Goal: Information Seeking & Learning: Learn about a topic

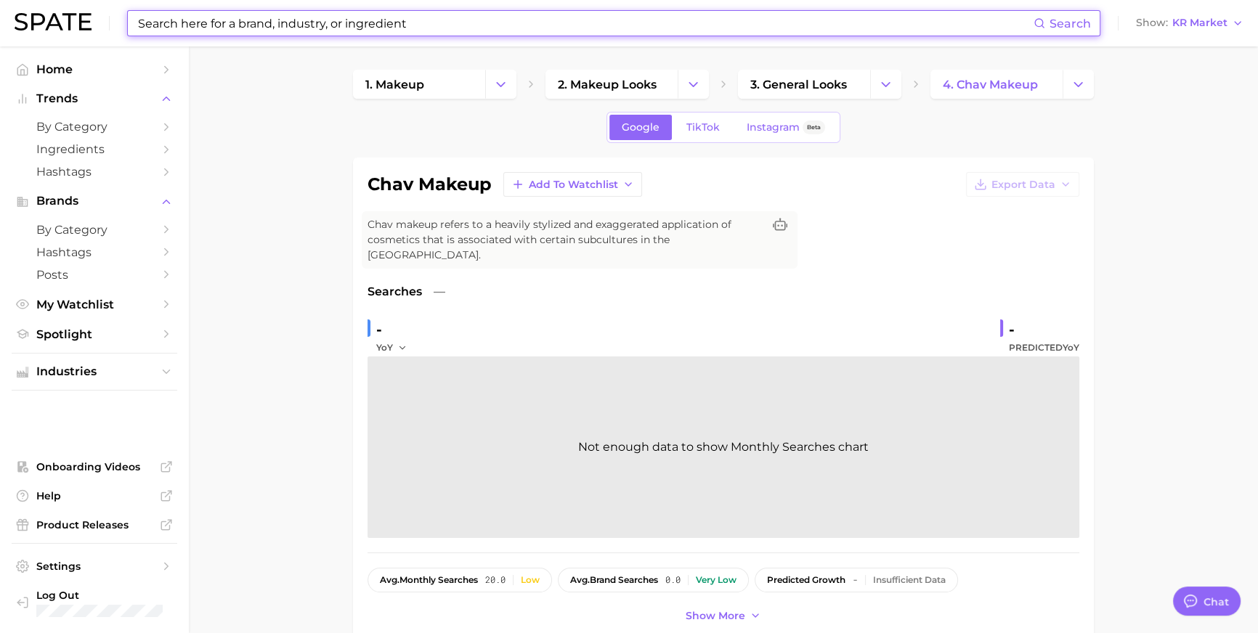
click at [496, 27] on input at bounding box center [585, 23] width 897 height 25
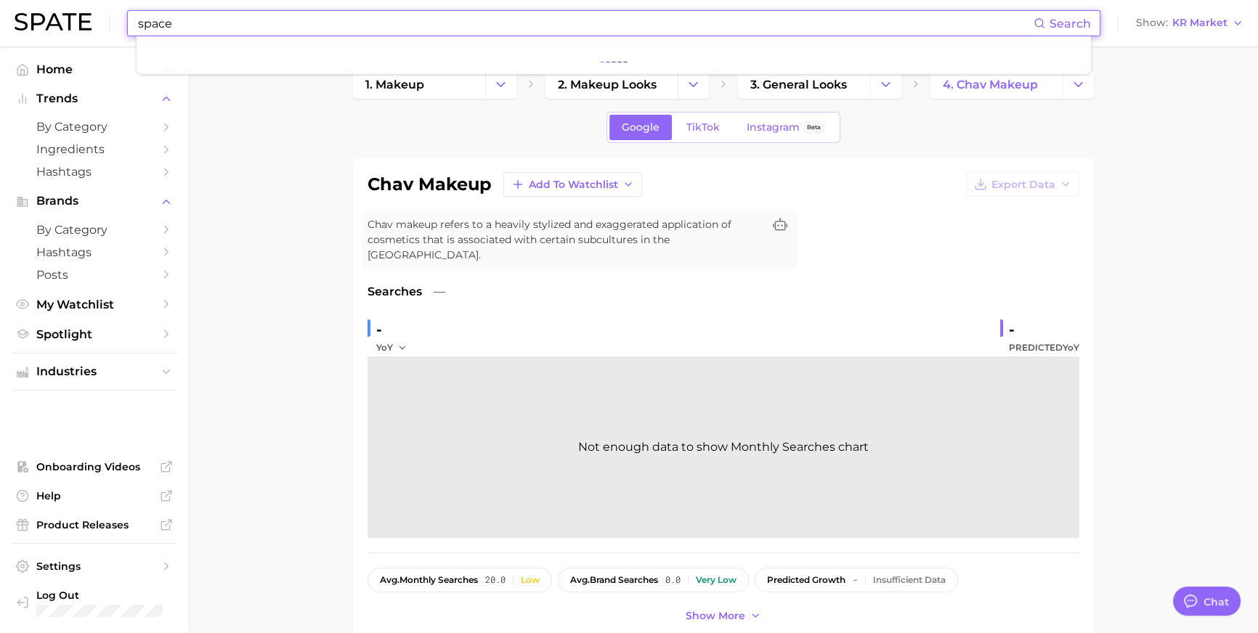
type input "space"
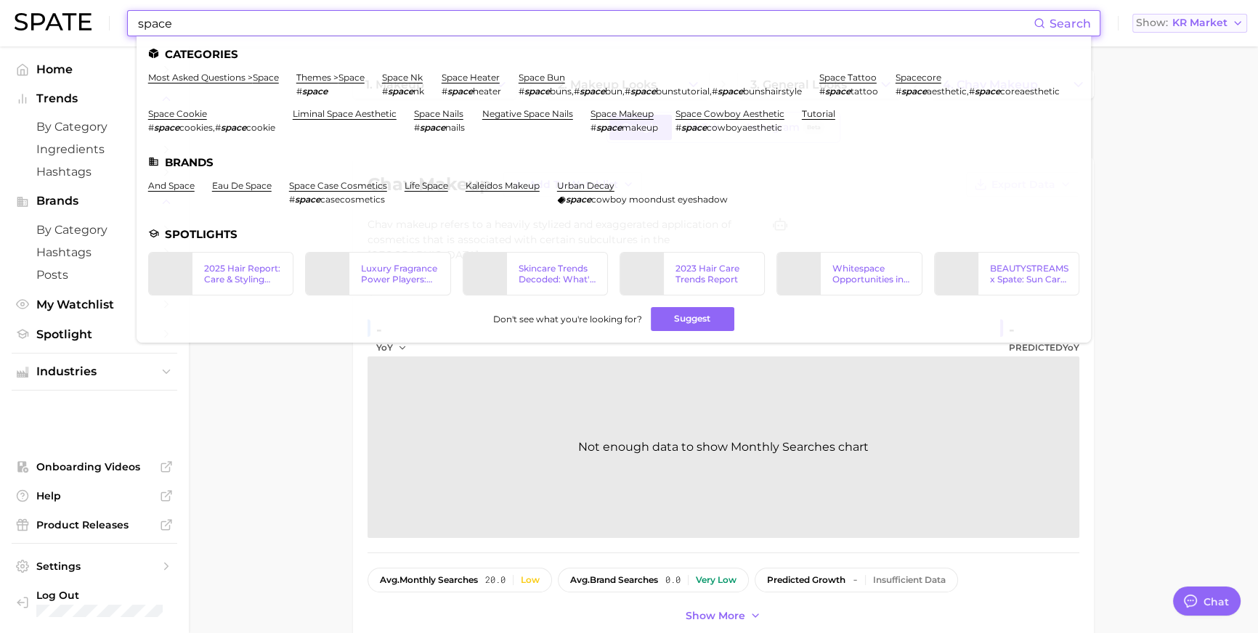
click at [1200, 33] on button "Show KR Market" at bounding box center [1189, 23] width 115 height 19
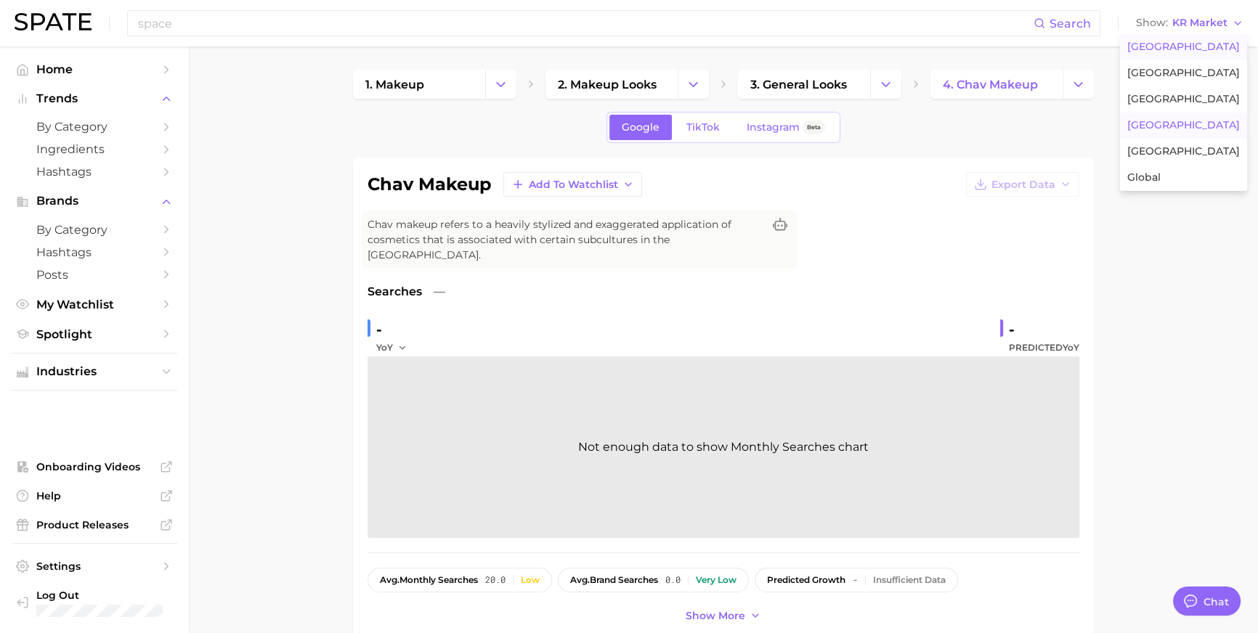
click at [1194, 46] on span "[GEOGRAPHIC_DATA]" at bounding box center [1183, 47] width 113 height 12
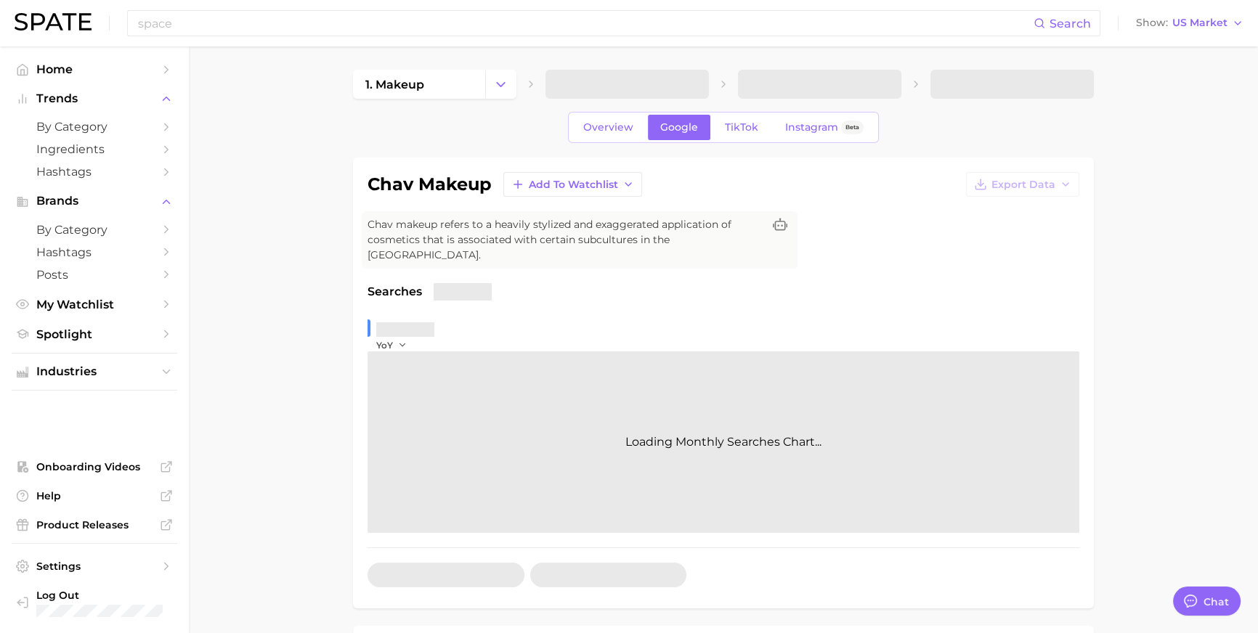
click at [358, 40] on div "space Search Show US Market" at bounding box center [629, 23] width 1229 height 46
click at [370, 16] on input "space" at bounding box center [585, 23] width 897 height 25
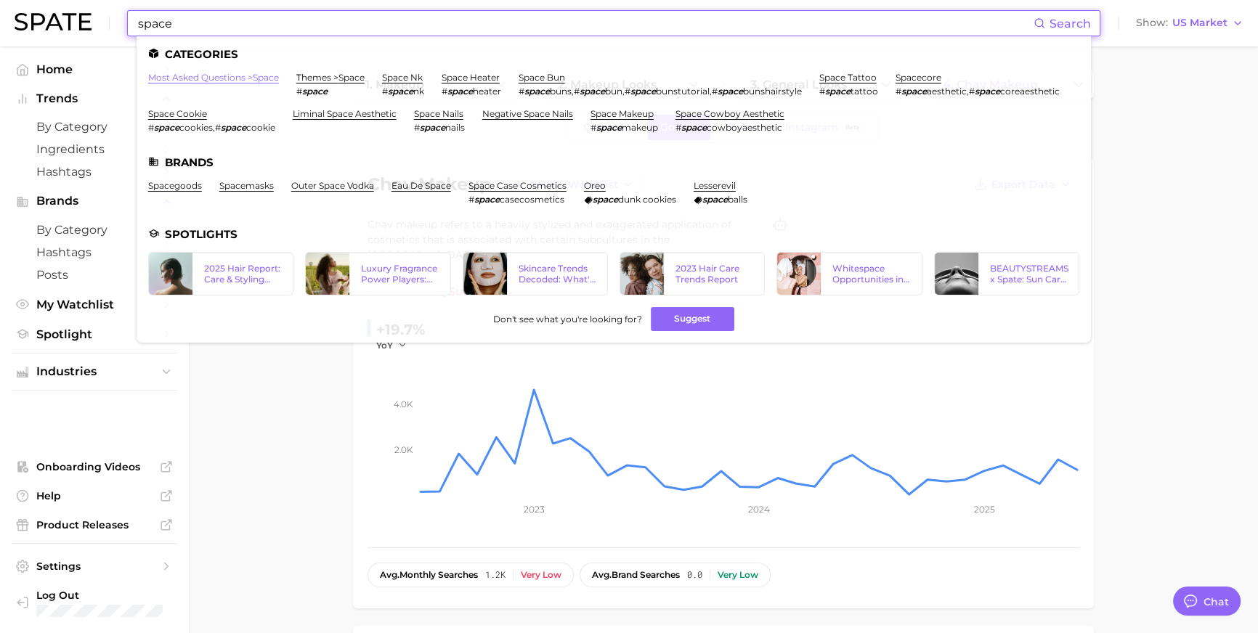
click at [231, 77] on link "most asked questions > space" at bounding box center [213, 77] width 131 height 11
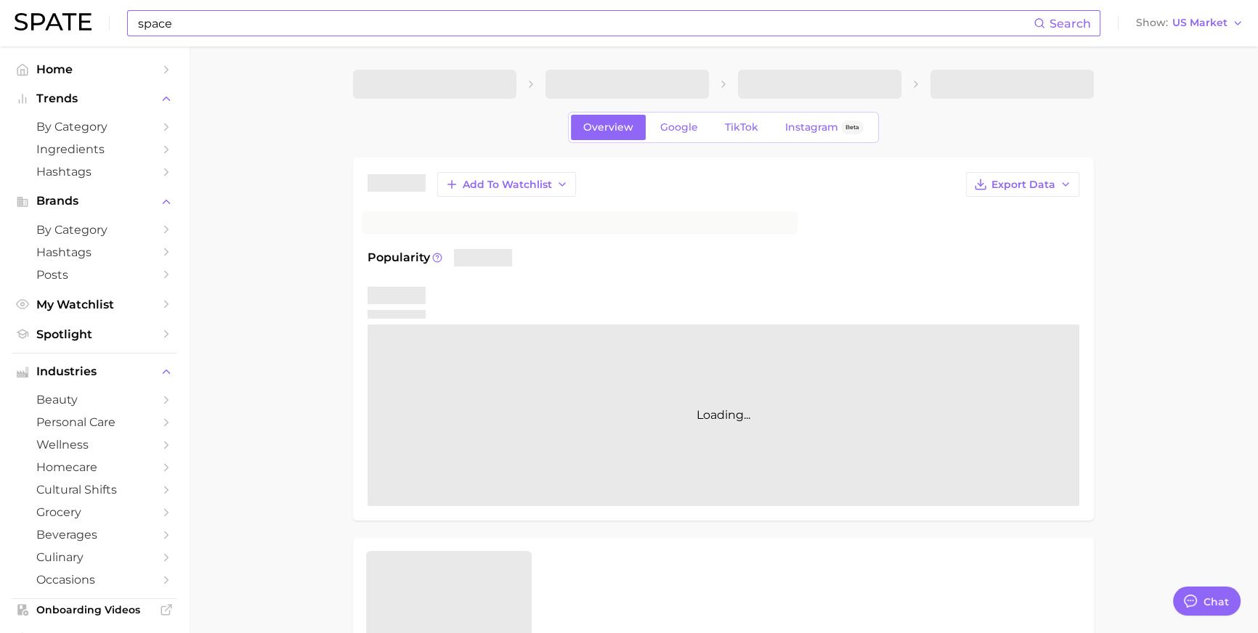
click at [280, 31] on input "space" at bounding box center [585, 23] width 897 height 25
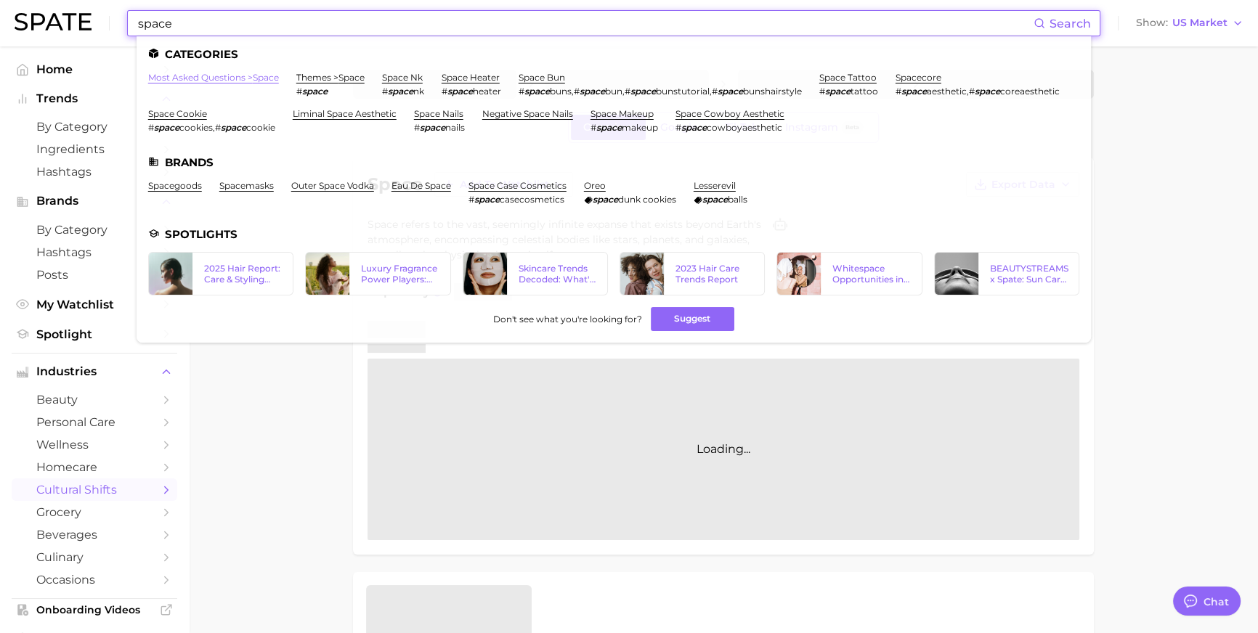
click at [268, 75] on link "most asked questions > space" at bounding box center [213, 77] width 131 height 11
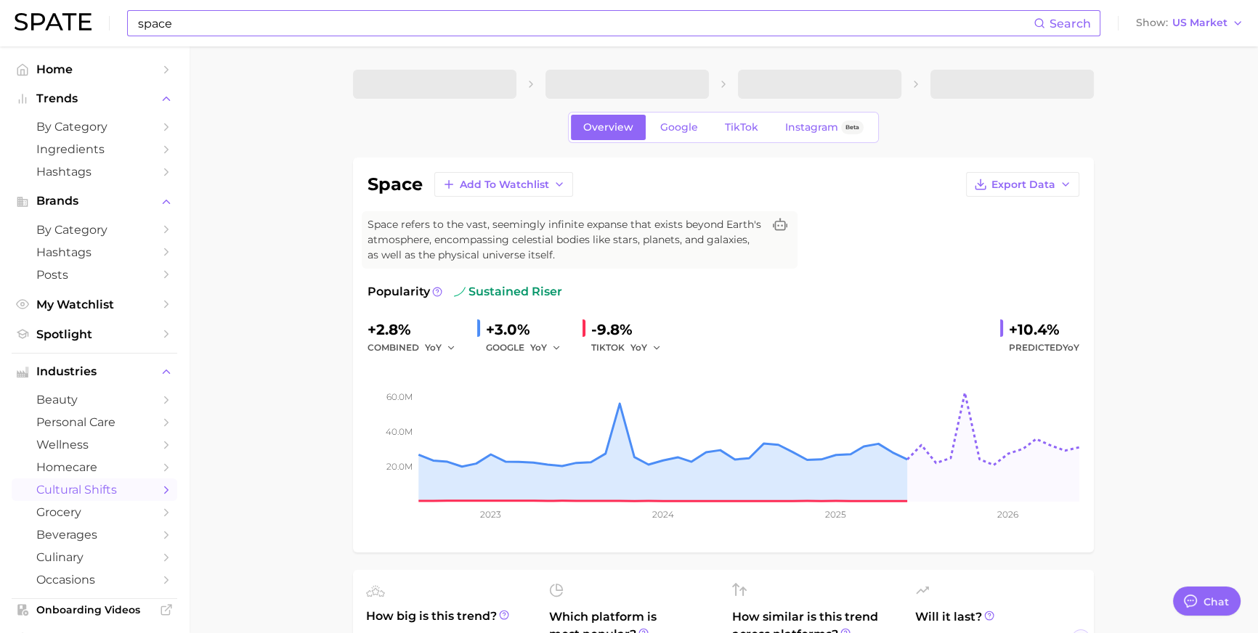
scroll to position [2, 0]
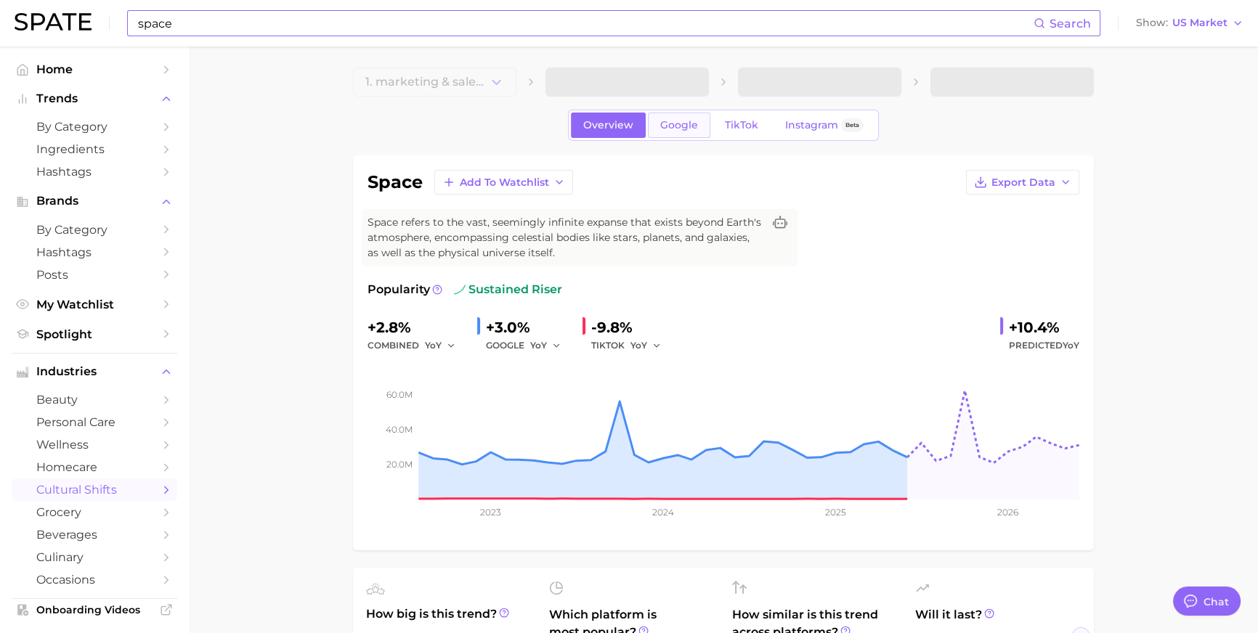
click at [675, 138] on link "Google" at bounding box center [679, 125] width 62 height 25
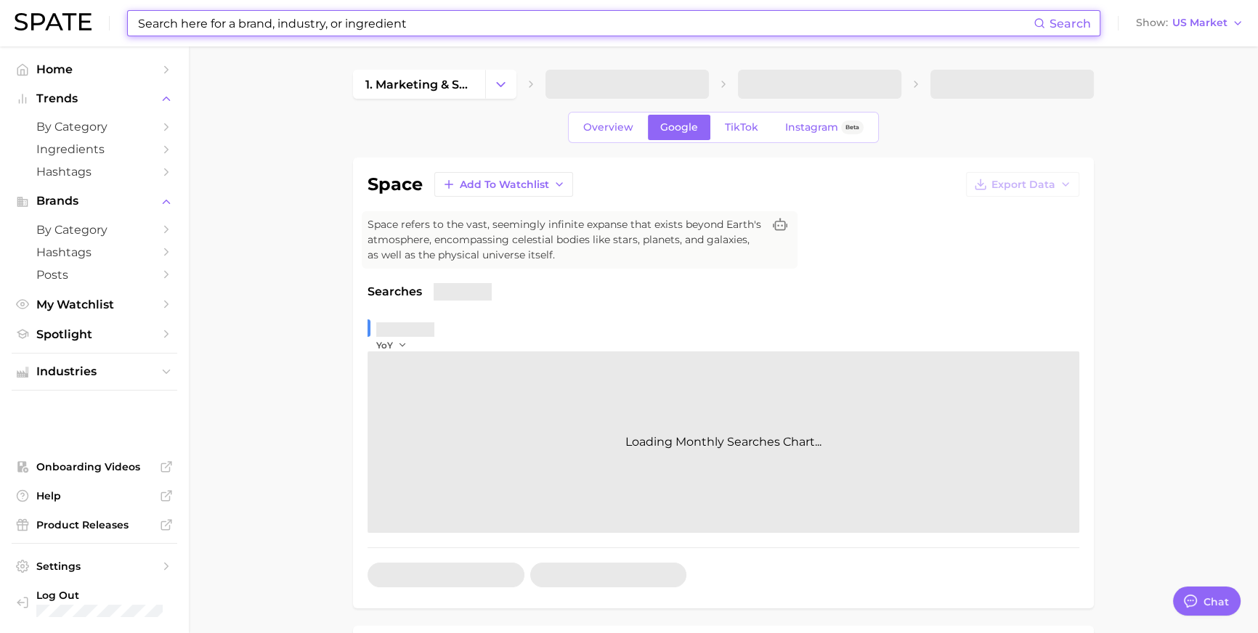
scroll to position [431, 0]
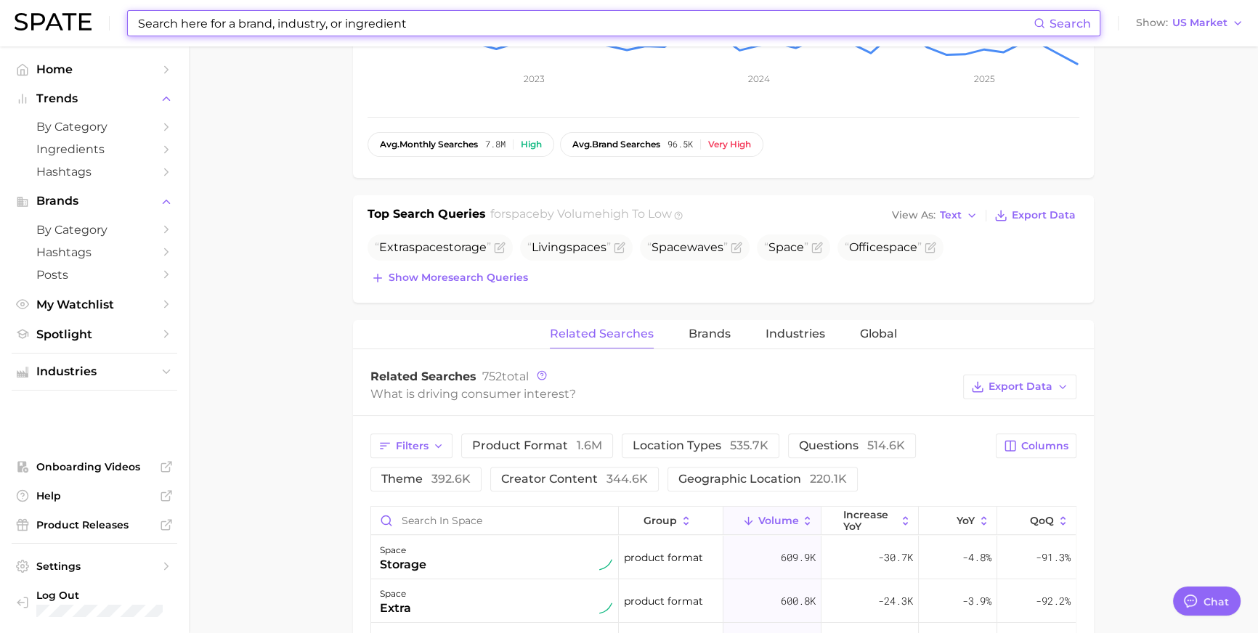
click at [504, 26] on input at bounding box center [585, 23] width 897 height 25
click at [503, 28] on input at bounding box center [585, 23] width 897 height 25
paste input "on set"
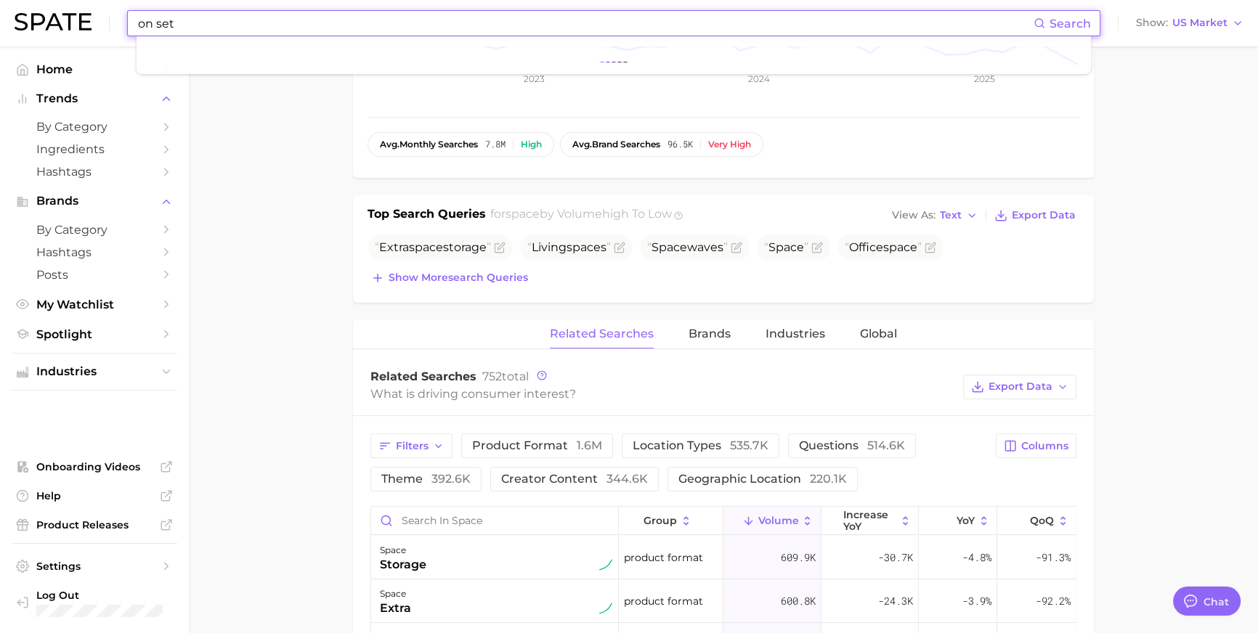
type input "on set"
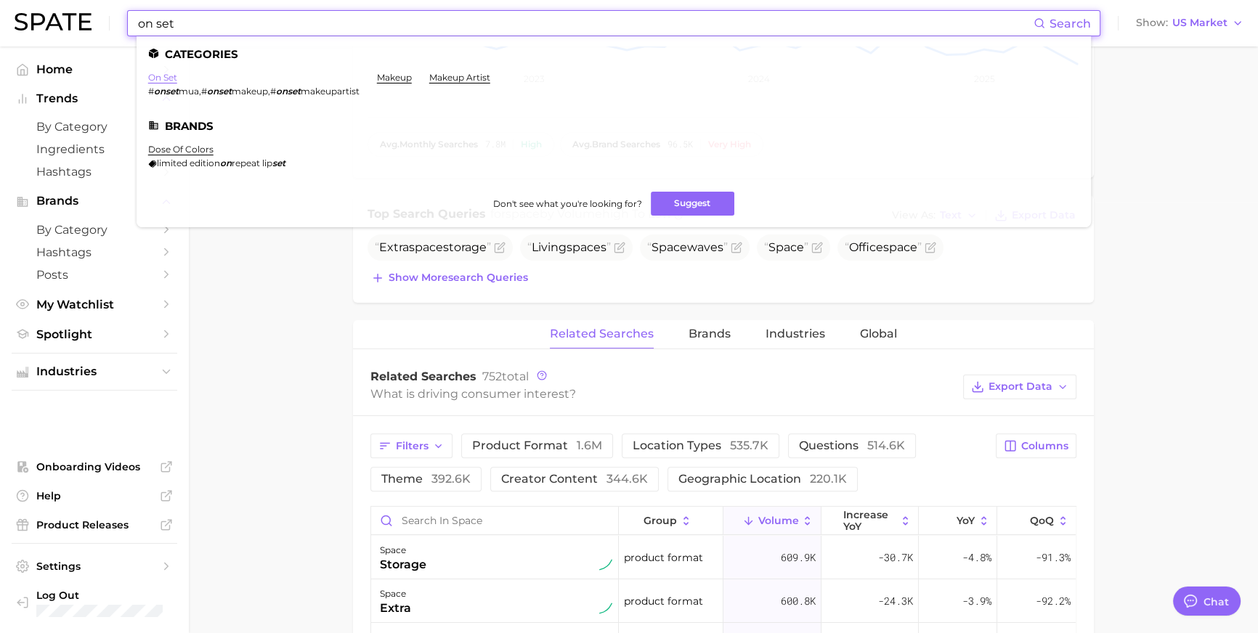
click at [177, 78] on link "on set" at bounding box center [162, 77] width 29 height 11
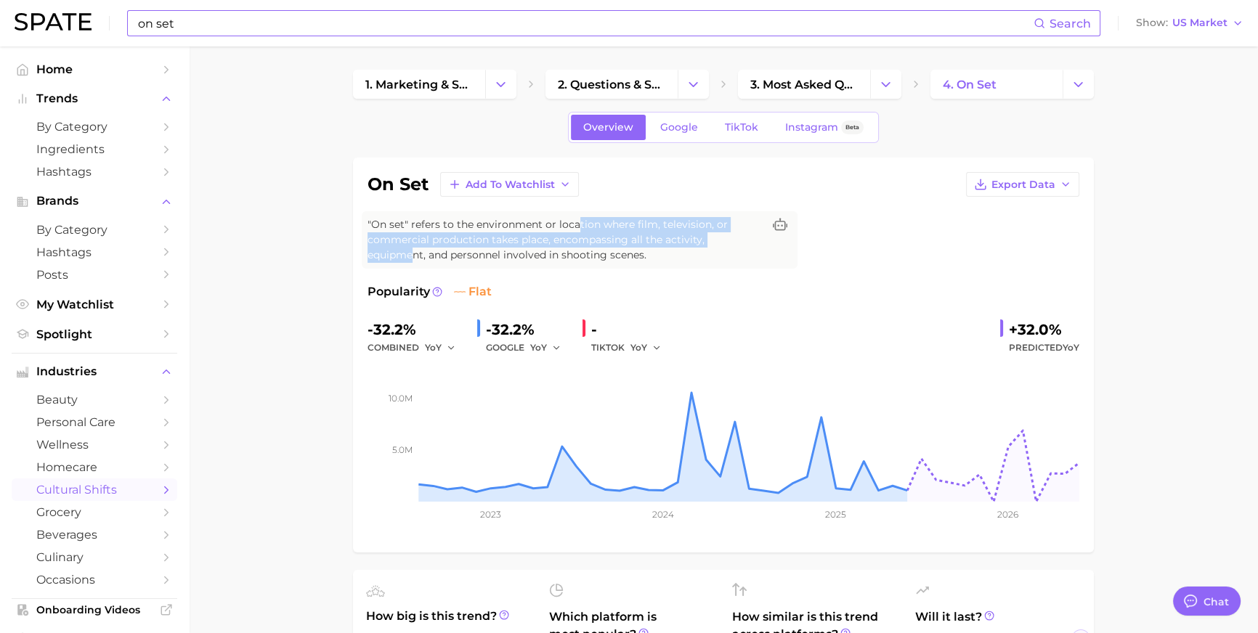
drag, startPoint x: 630, startPoint y: 251, endPoint x: 845, endPoint y: 256, distance: 214.3
click at [762, 256] on span ""On set" refers to the environment or location where film, television, or comme…" at bounding box center [564, 240] width 395 height 46
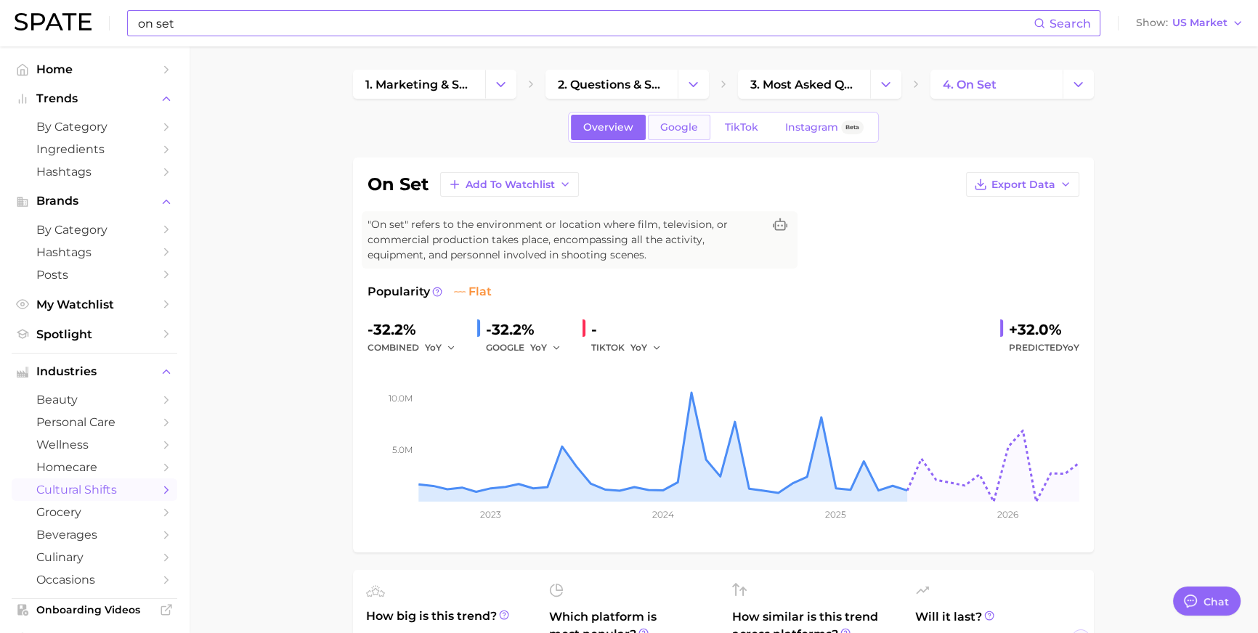
click at [687, 140] on link "Google" at bounding box center [679, 127] width 62 height 25
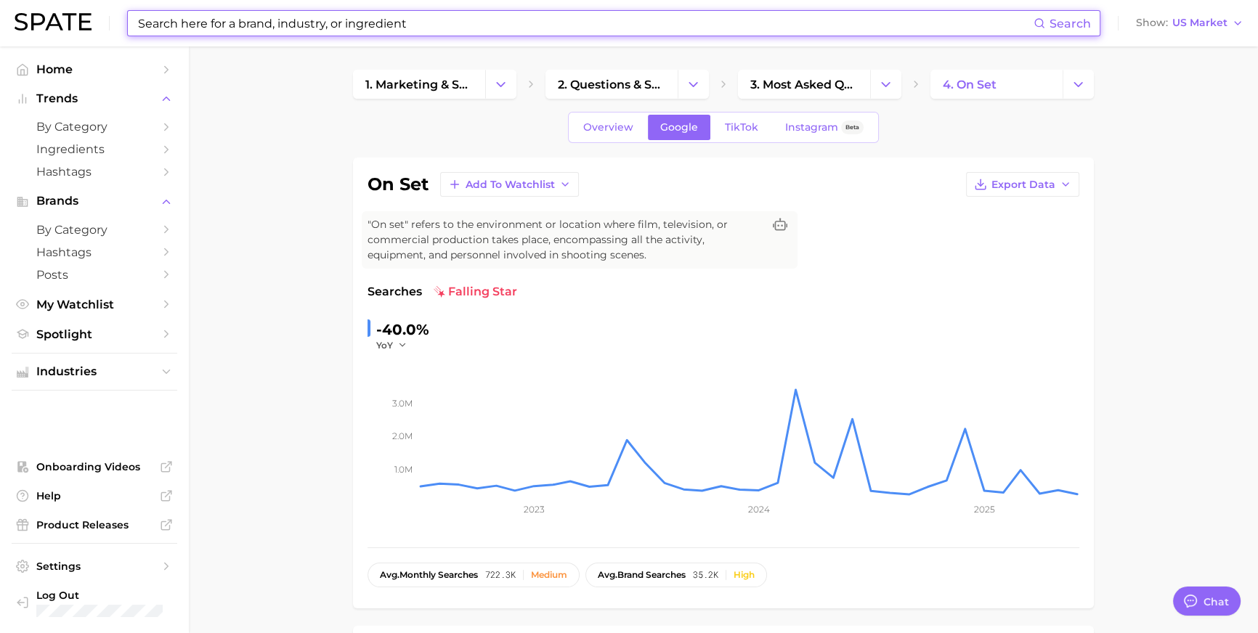
click at [450, 22] on input at bounding box center [585, 23] width 897 height 25
paste input "car makeup challenge"
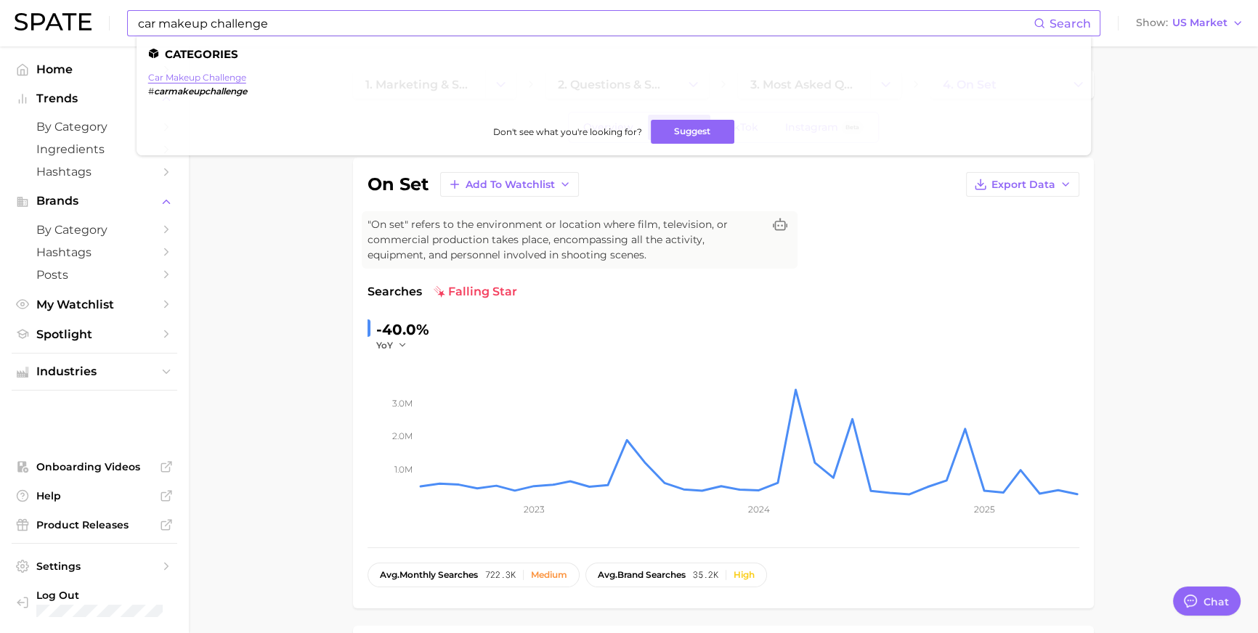
click at [224, 73] on link "car makeup challenge" at bounding box center [197, 77] width 98 height 11
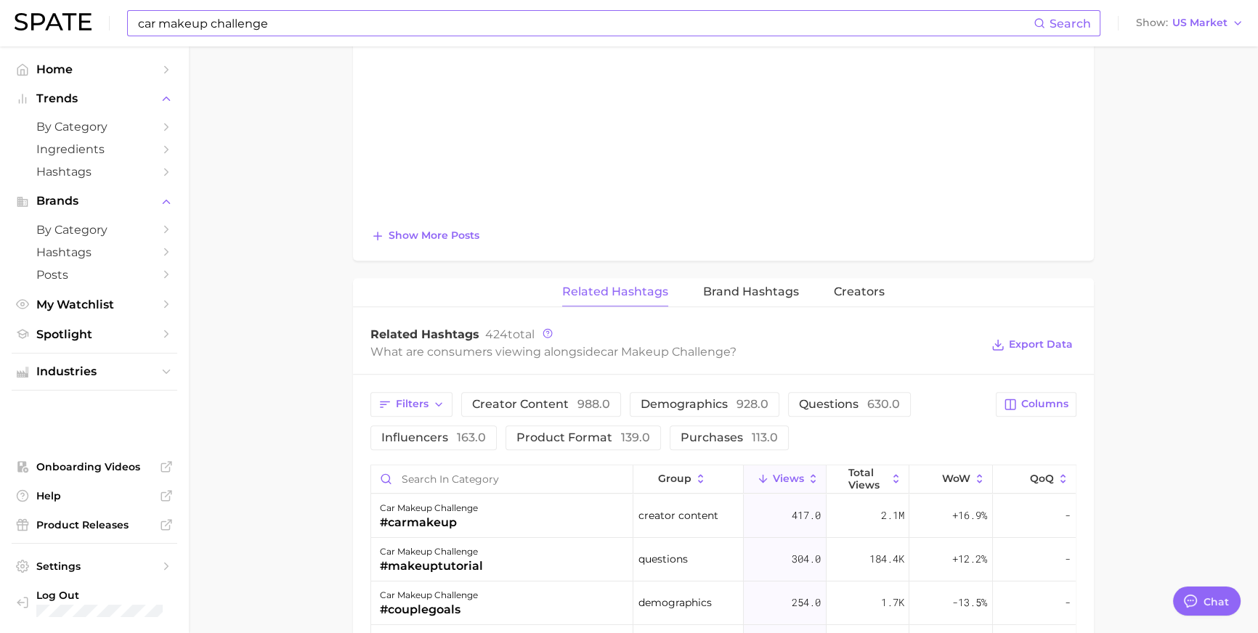
scroll to position [1335, 0]
click at [475, 244] on button "Show more posts" at bounding box center [424, 234] width 115 height 20
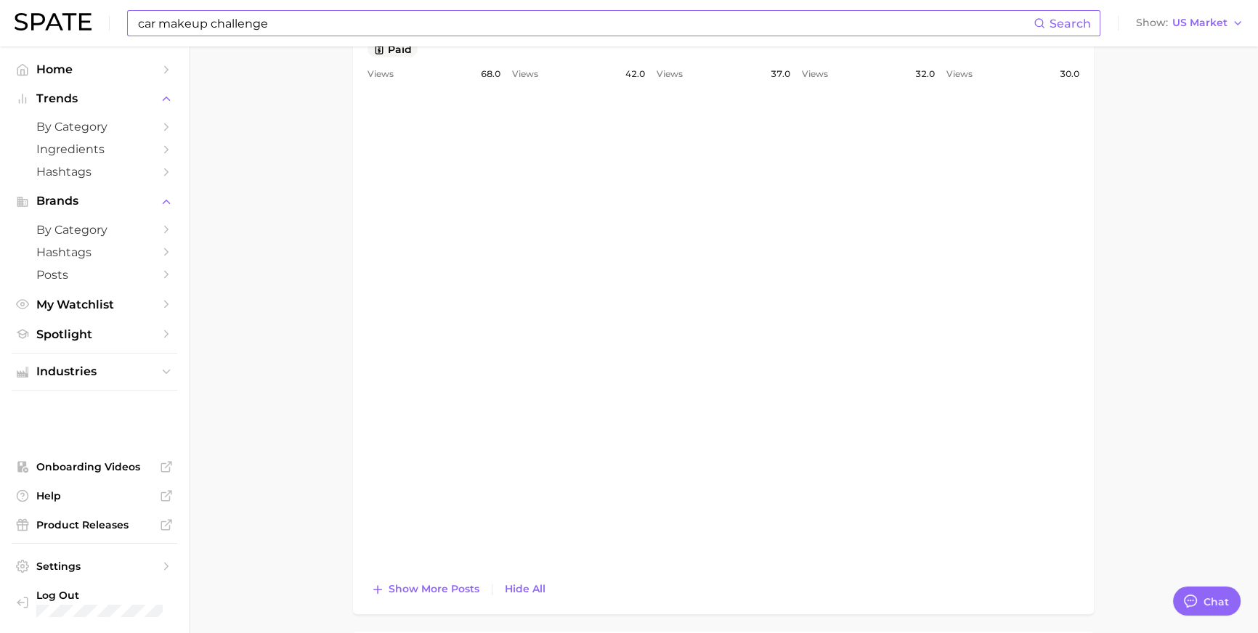
scroll to position [0, 0]
click at [521, 25] on input "car makeup challenge" at bounding box center [585, 23] width 897 height 25
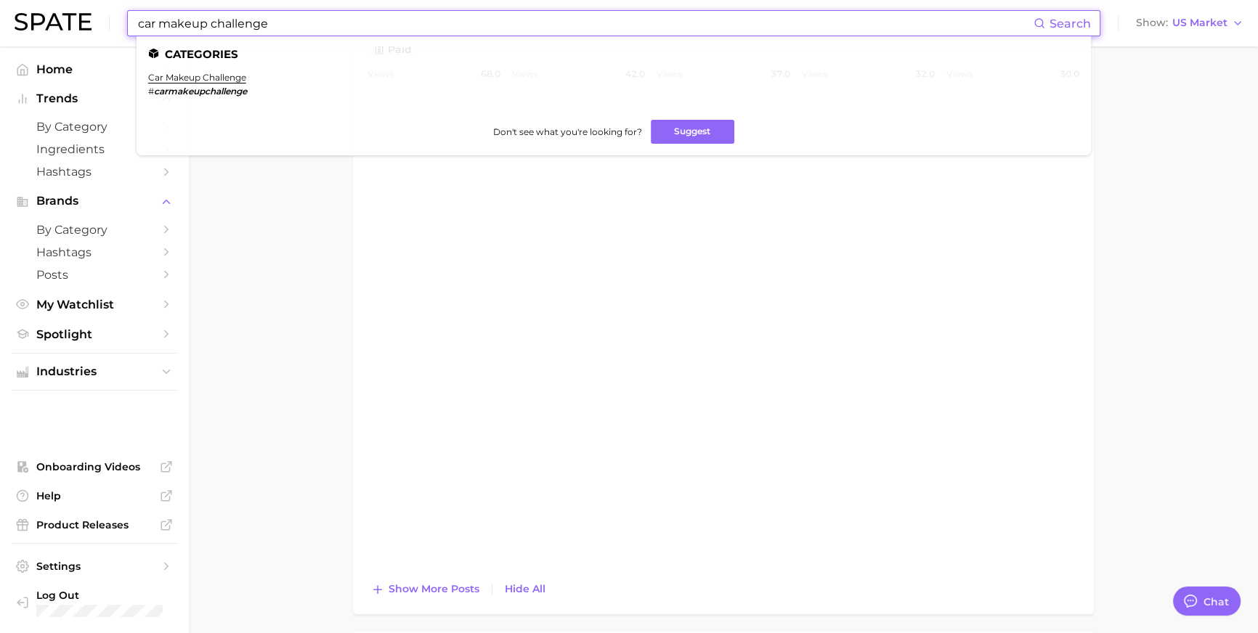
paste input "tie"
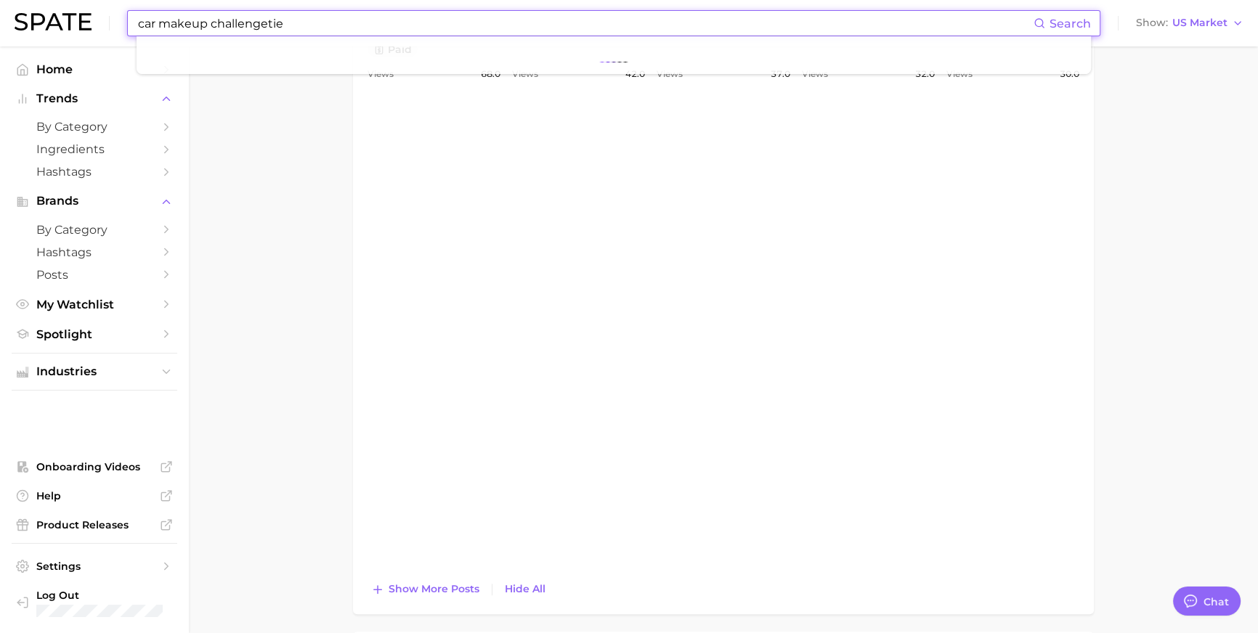
click at [521, 25] on input "car makeup challengetie" at bounding box center [585, 23] width 897 height 25
paste input
type input "tie"
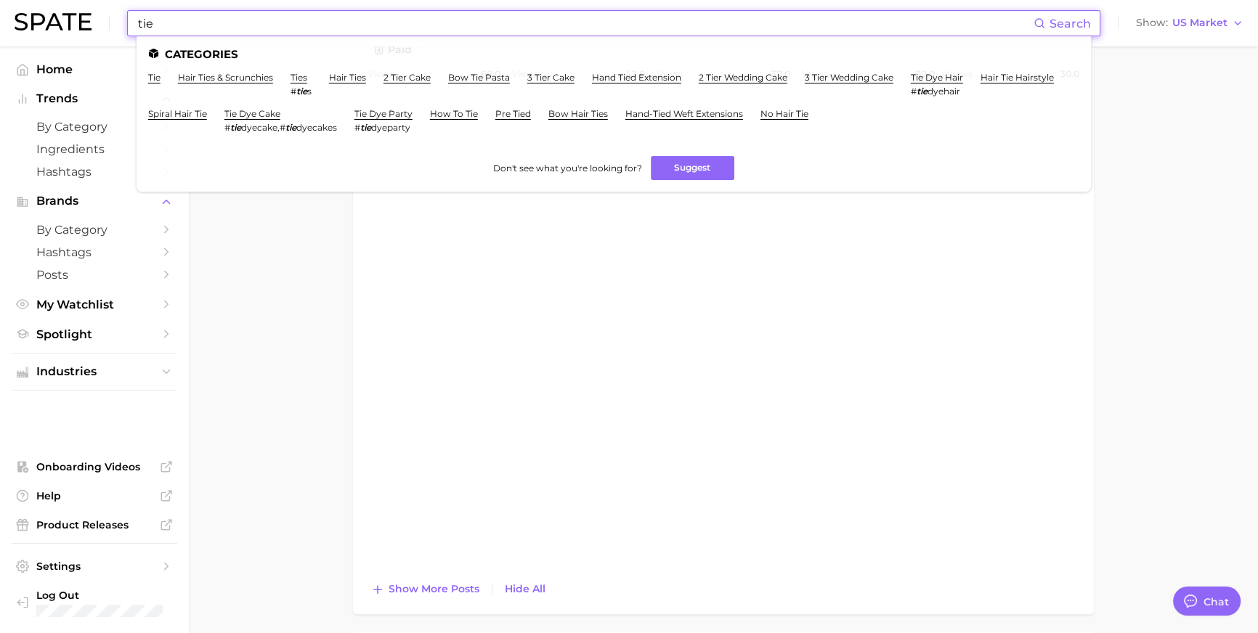
click at [160, 79] on link "tie" at bounding box center [154, 77] width 12 height 11
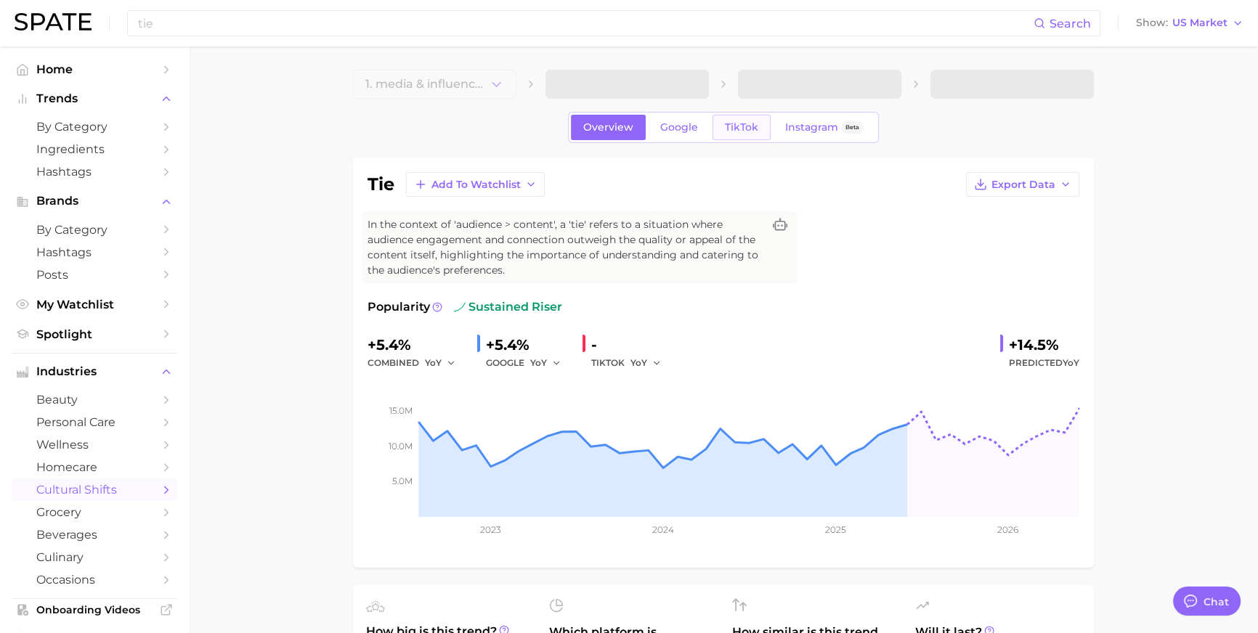
click at [730, 134] on span "TikTok" at bounding box center [741, 127] width 33 height 12
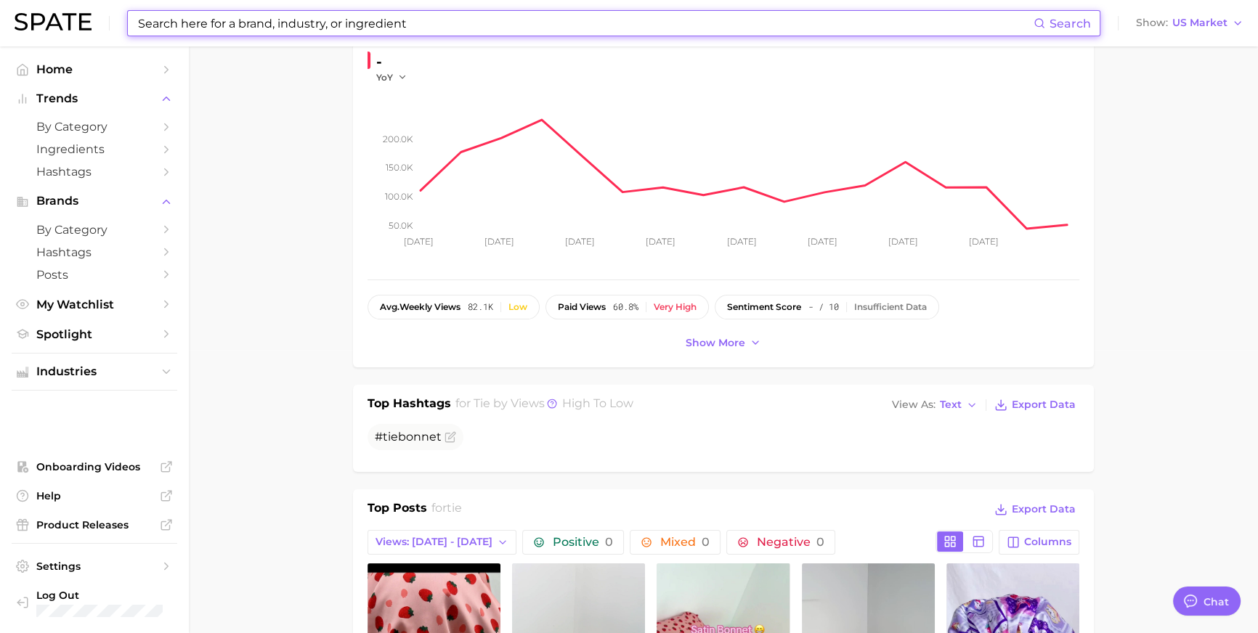
scroll to position [922, 0]
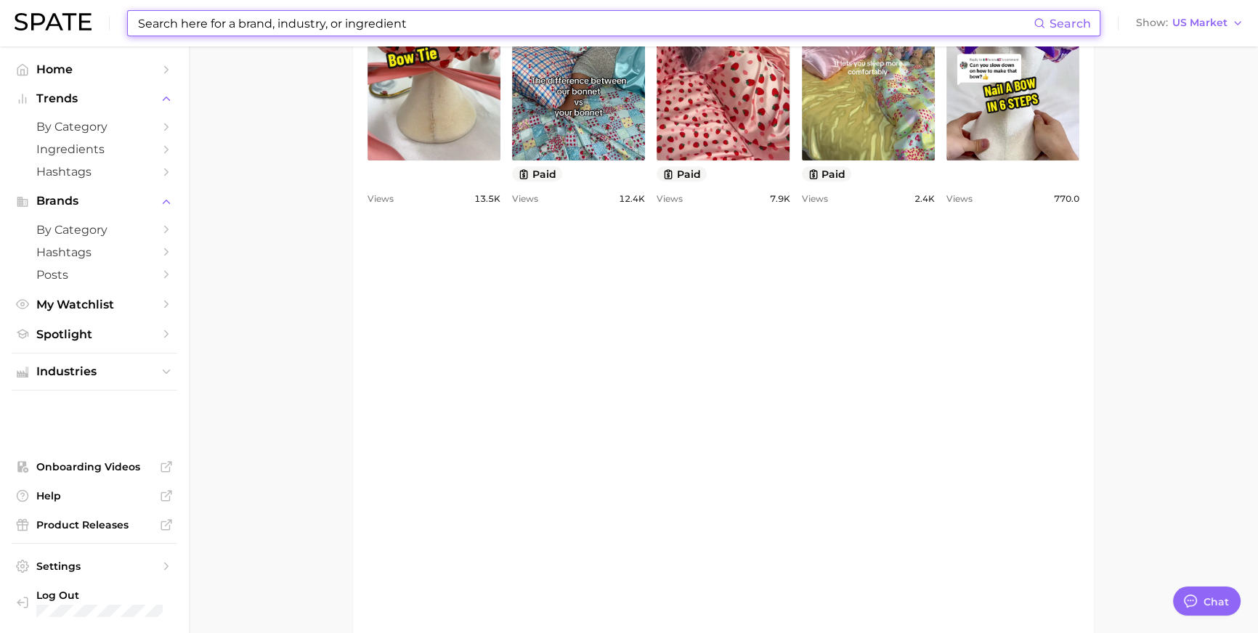
click at [452, 23] on input at bounding box center [585, 23] width 897 height 25
paste input "vault"
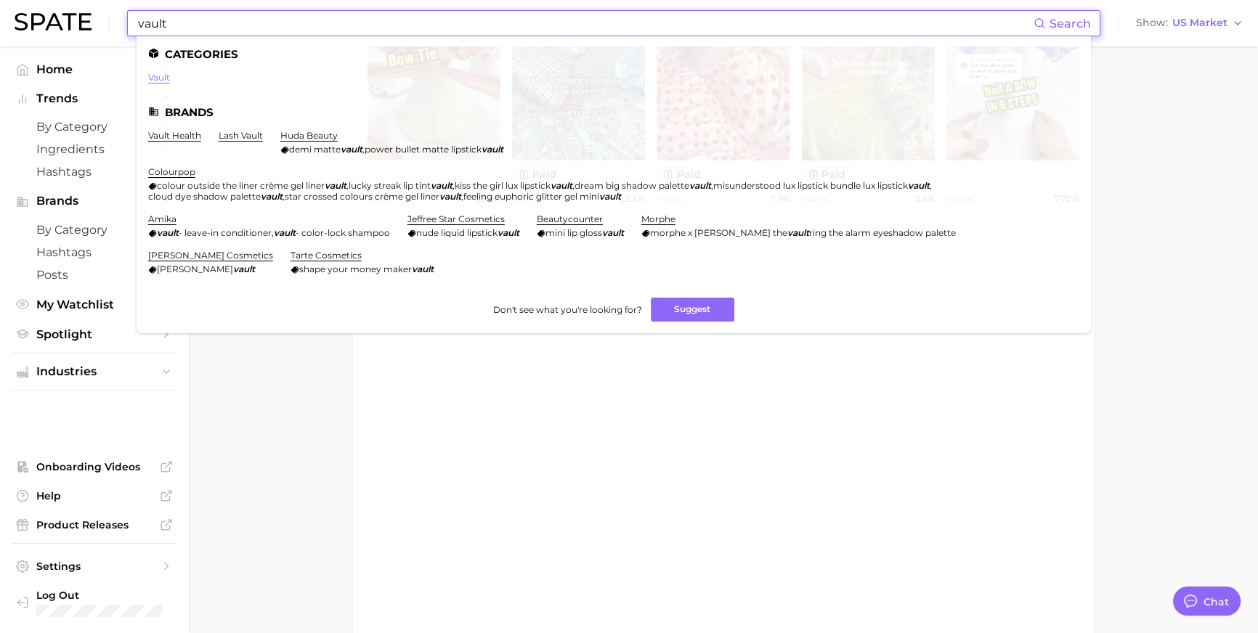
type input "vault"
click at [170, 78] on link "vault" at bounding box center [159, 77] width 22 height 11
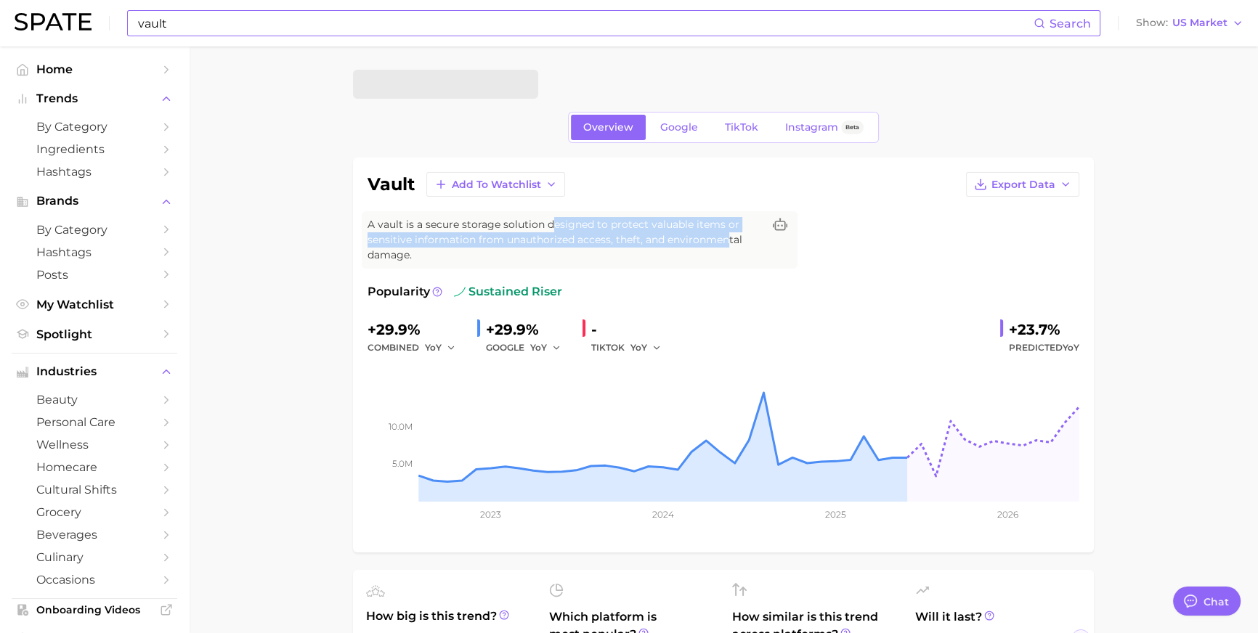
drag, startPoint x: 594, startPoint y: 250, endPoint x: 817, endPoint y: 259, distance: 223.1
click at [762, 259] on span "A vault is a secure storage solution designed to protect valuable items or sens…" at bounding box center [564, 240] width 395 height 46
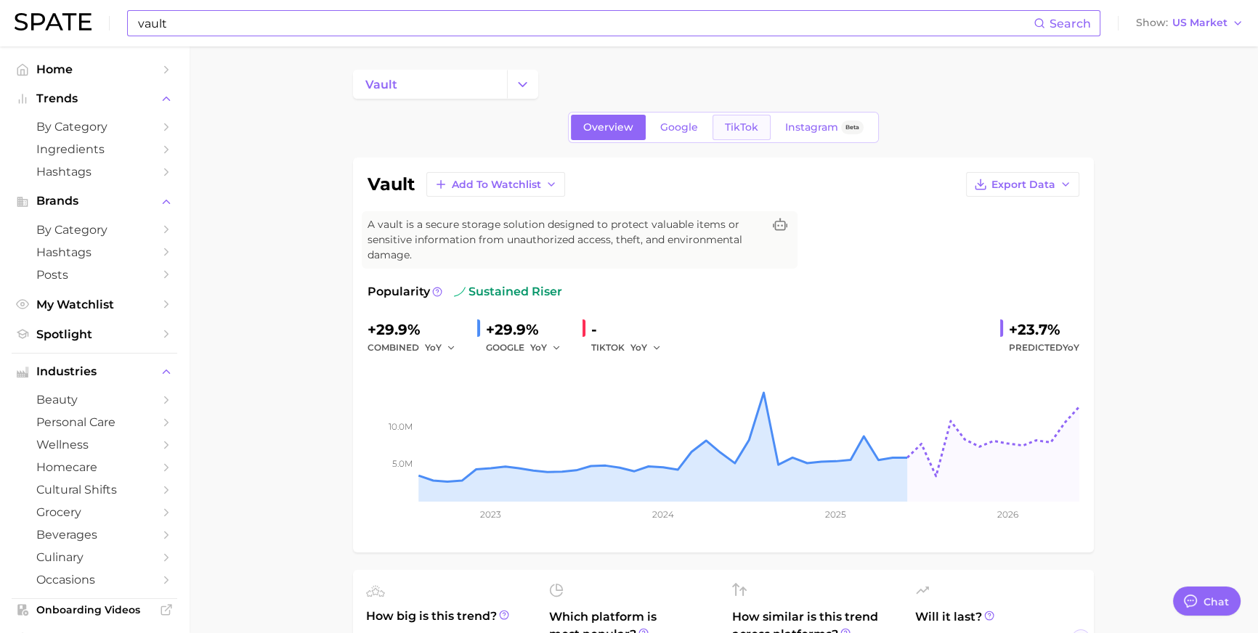
click at [727, 133] on span "TikTok" at bounding box center [741, 127] width 33 height 12
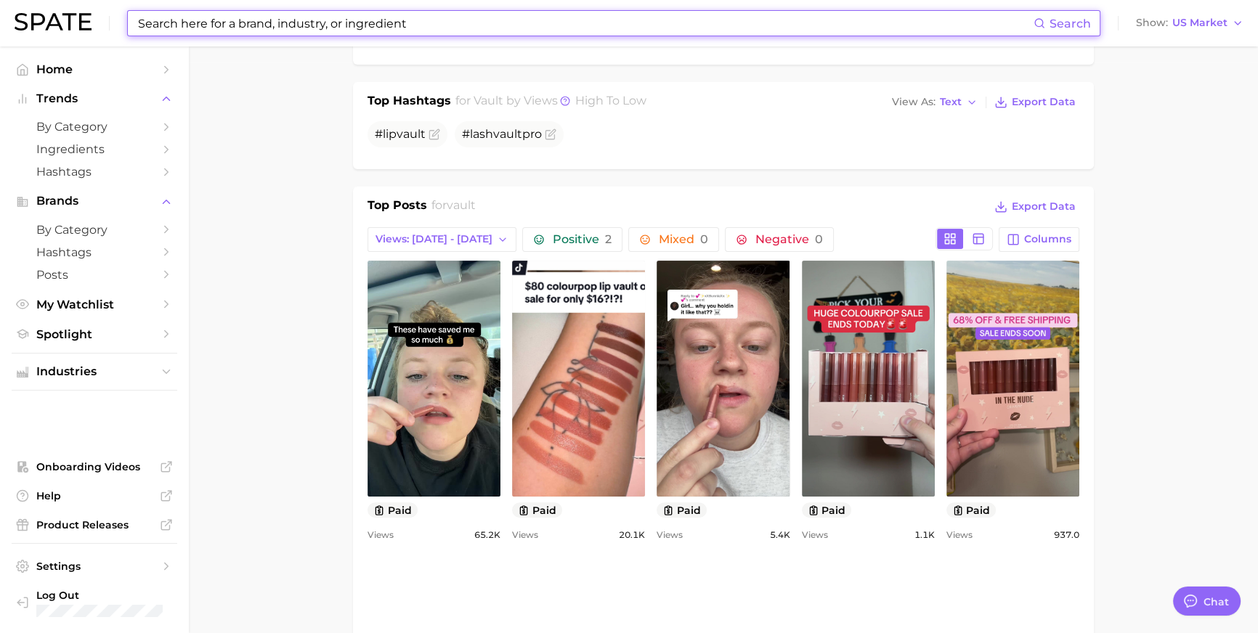
scroll to position [1019, 0]
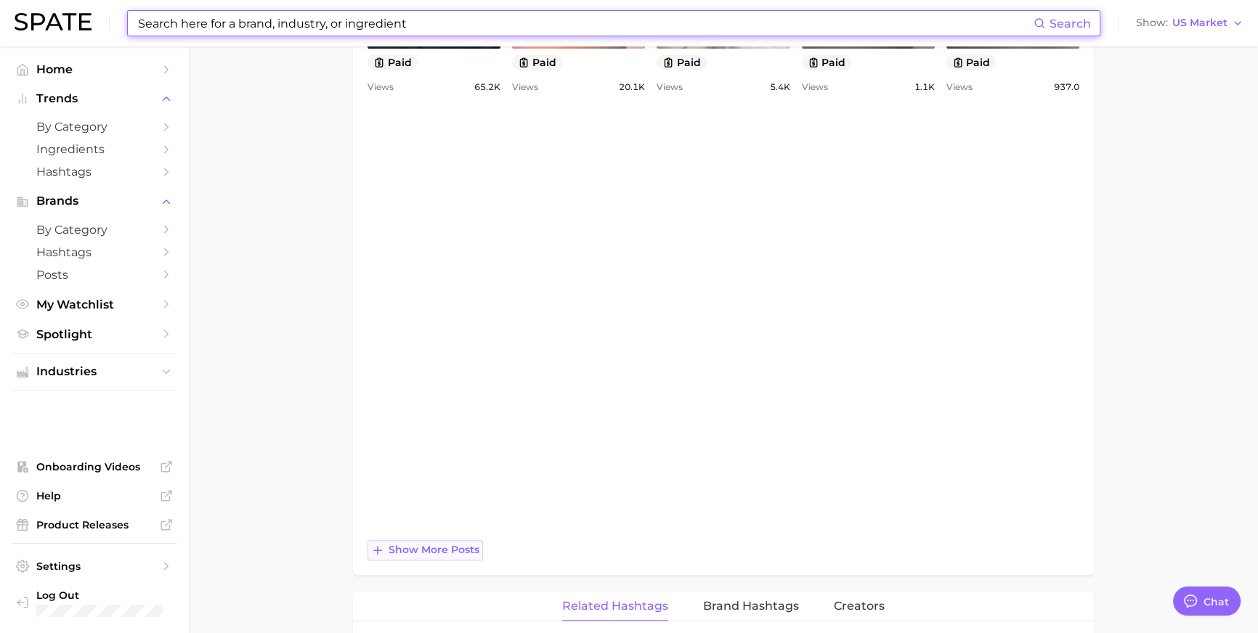
click at [438, 556] on span "Show more posts" at bounding box center [434, 550] width 91 height 12
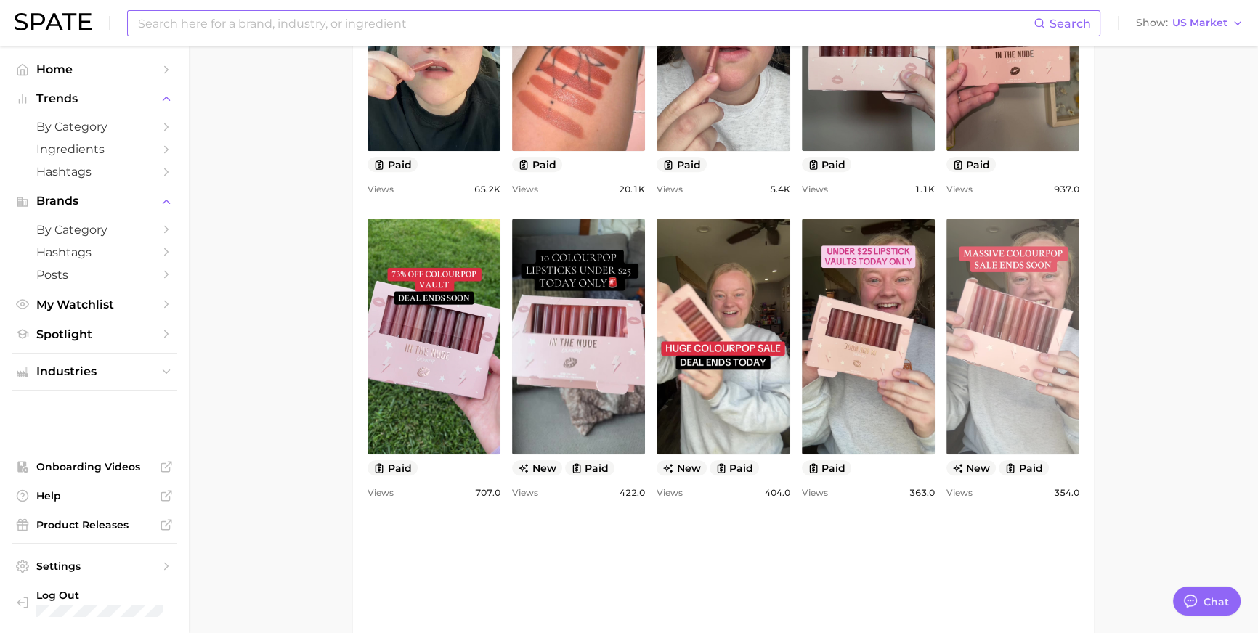
scroll to position [708, 0]
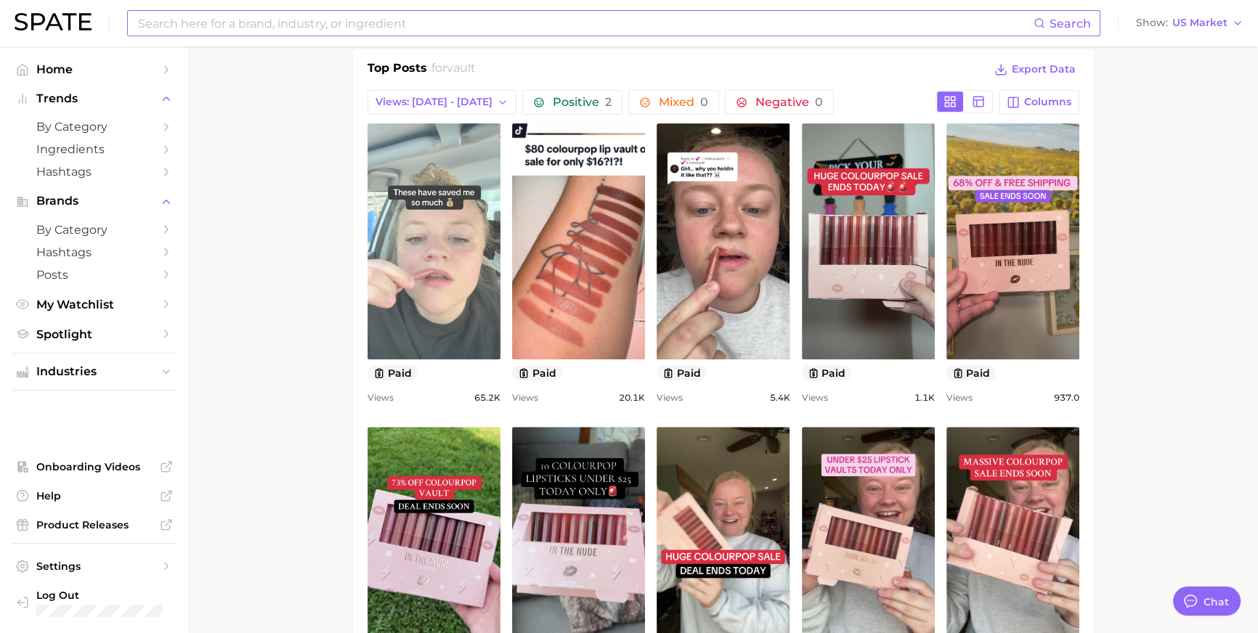
click at [489, 359] on link "view post on TikTok" at bounding box center [433, 241] width 133 height 236
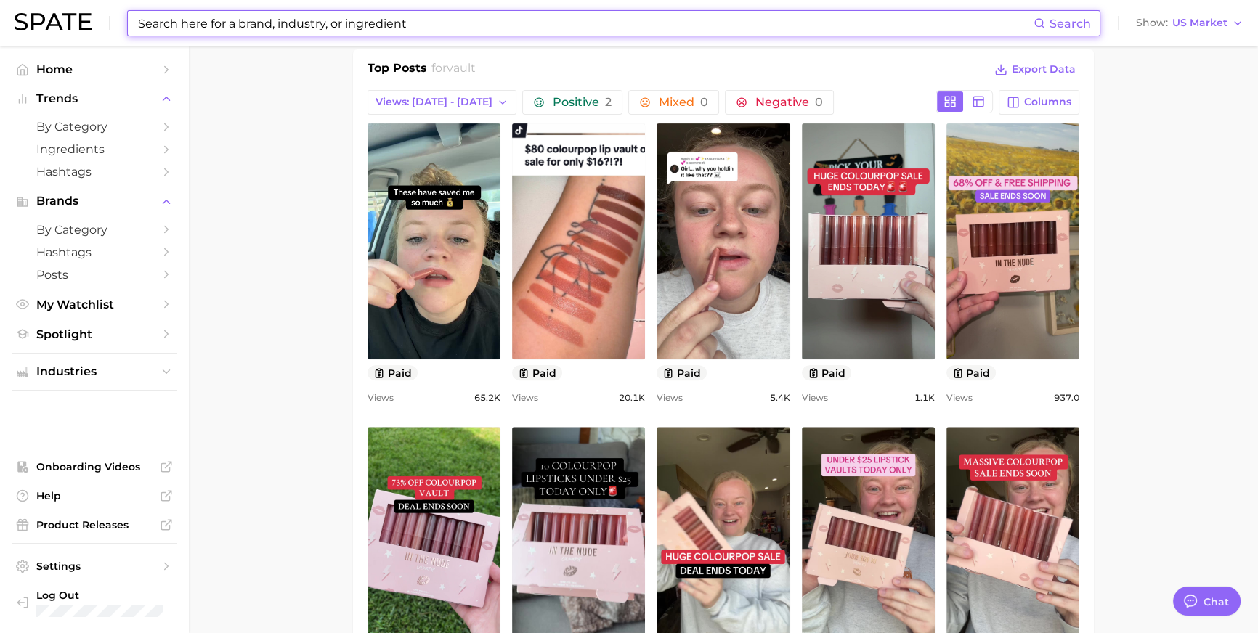
click at [468, 33] on input at bounding box center [585, 23] width 897 height 25
paste input "squeaky"
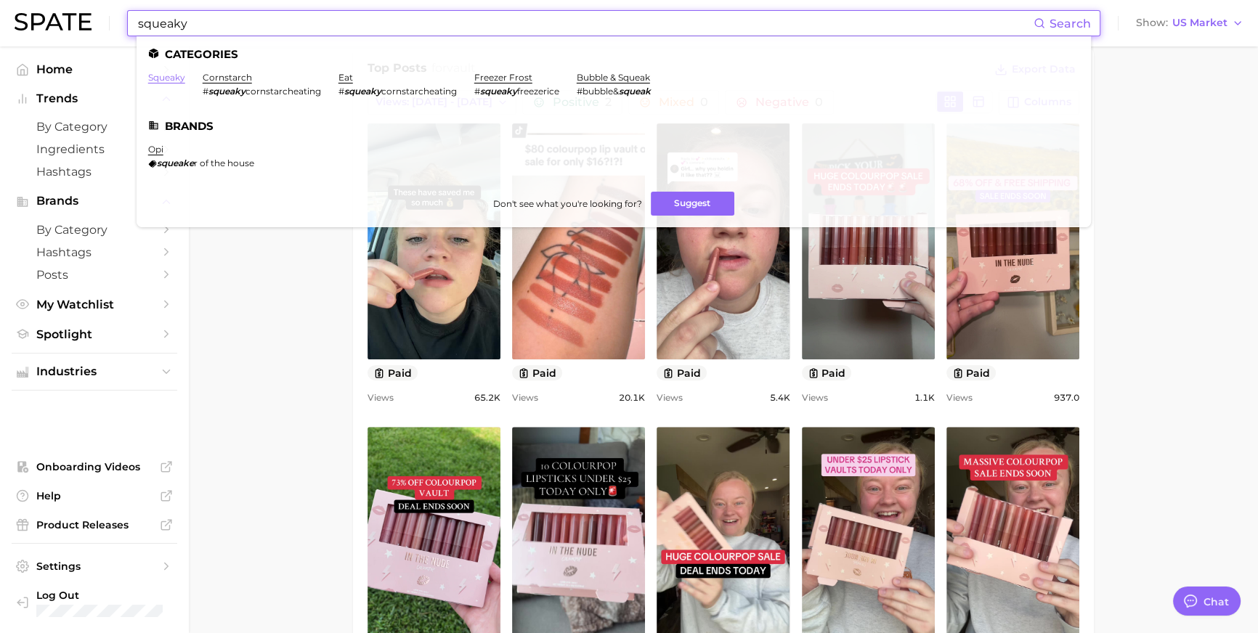
type input "squeaky"
click at [185, 78] on link "squeaky" at bounding box center [166, 77] width 37 height 11
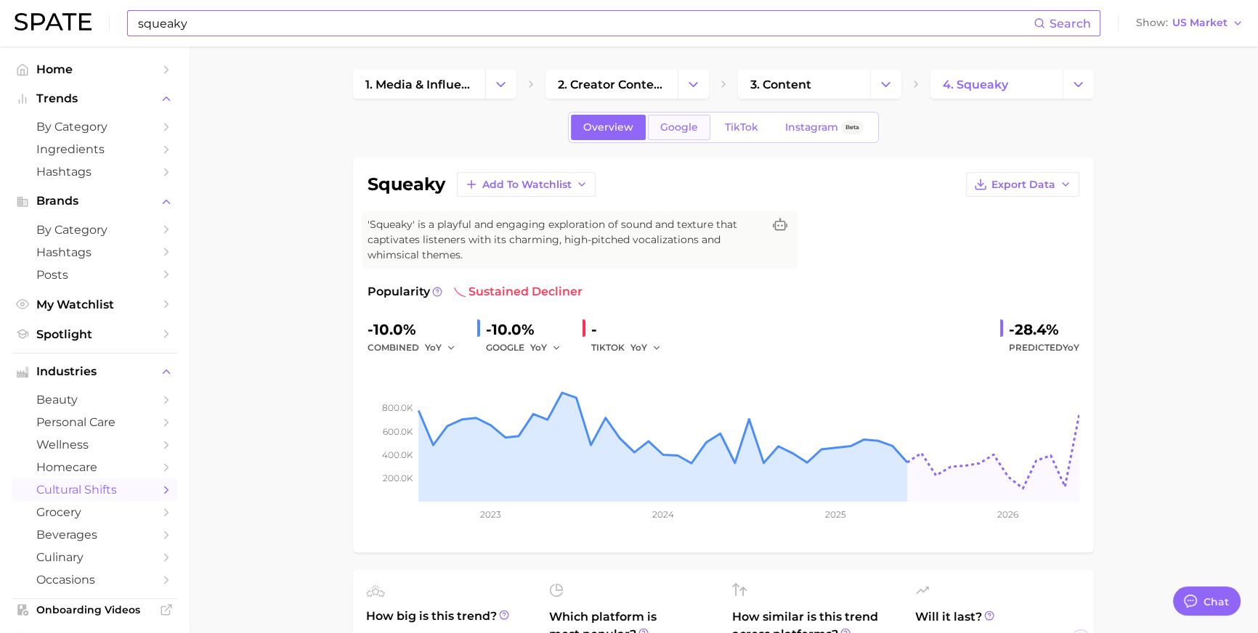
click at [660, 134] on span "Google" at bounding box center [679, 127] width 38 height 12
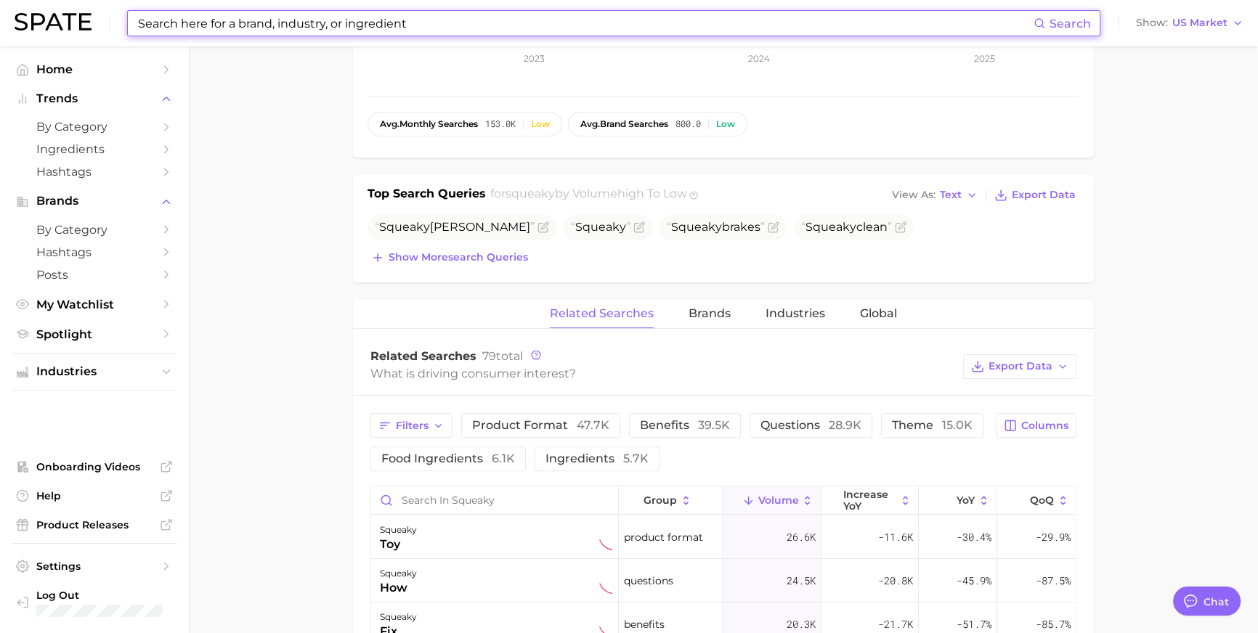
scroll to position [605, 0]
